Goal: Information Seeking & Learning: Understand process/instructions

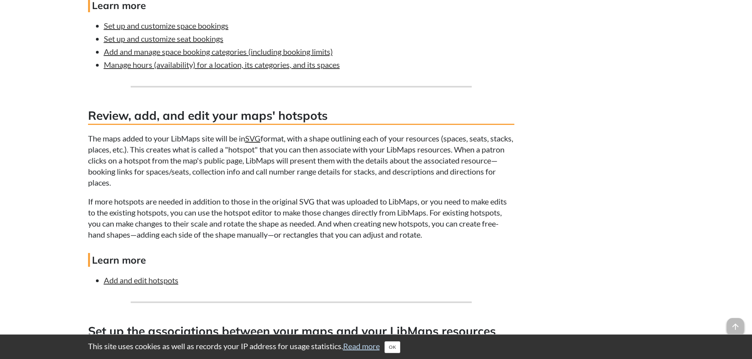
scroll to position [2446, 0]
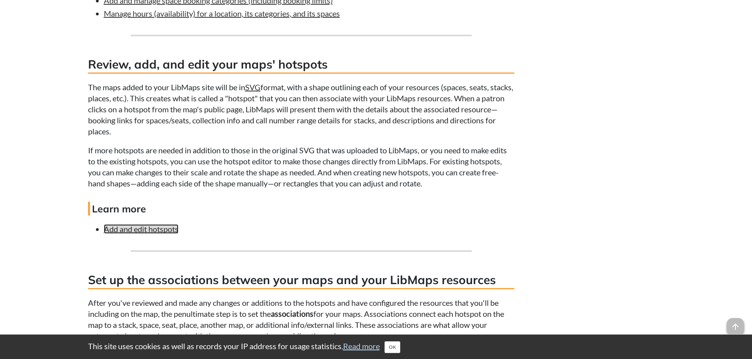
click at [160, 234] on link "Add and edit hotspots" at bounding box center [141, 228] width 75 height 9
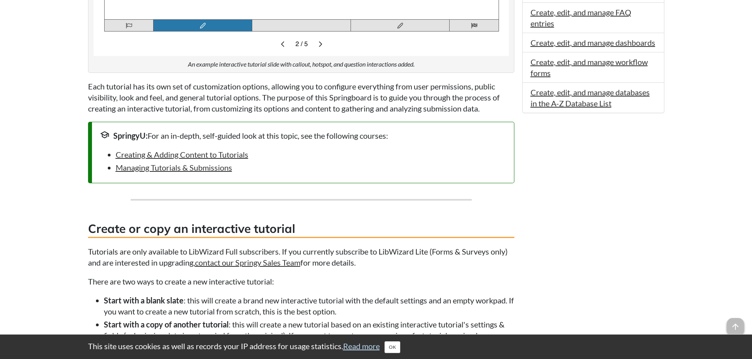
scroll to position [592, 0]
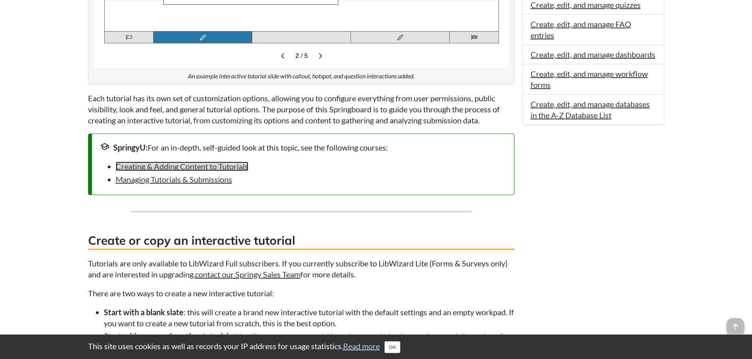
click at [197, 167] on link "Creating & Adding Content to Tutorials" at bounding box center [182, 166] width 133 height 9
